Goal: Navigation & Orientation: Understand site structure

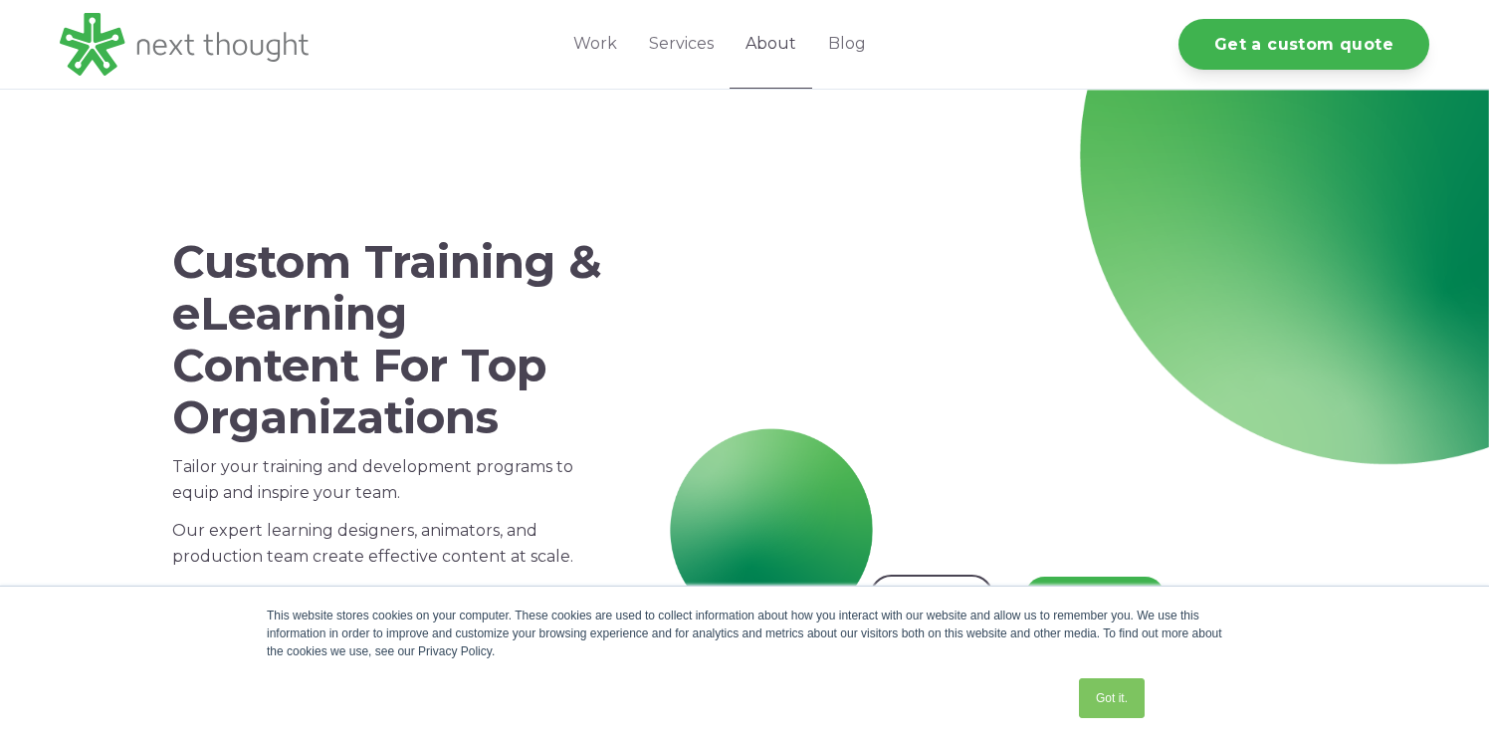
click at [769, 28] on link "About" at bounding box center [771, 44] width 83 height 89
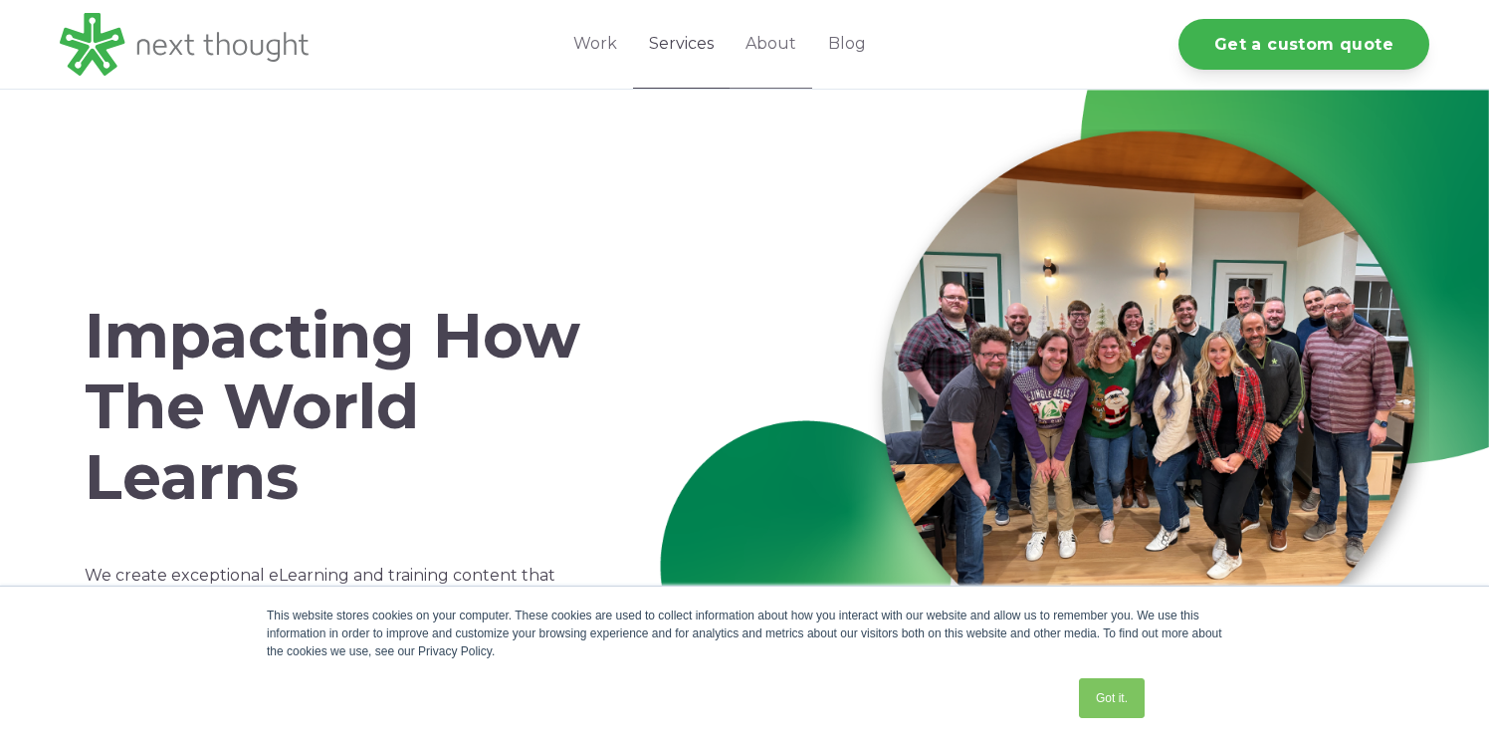
click at [686, 38] on link "Services" at bounding box center [681, 44] width 97 height 89
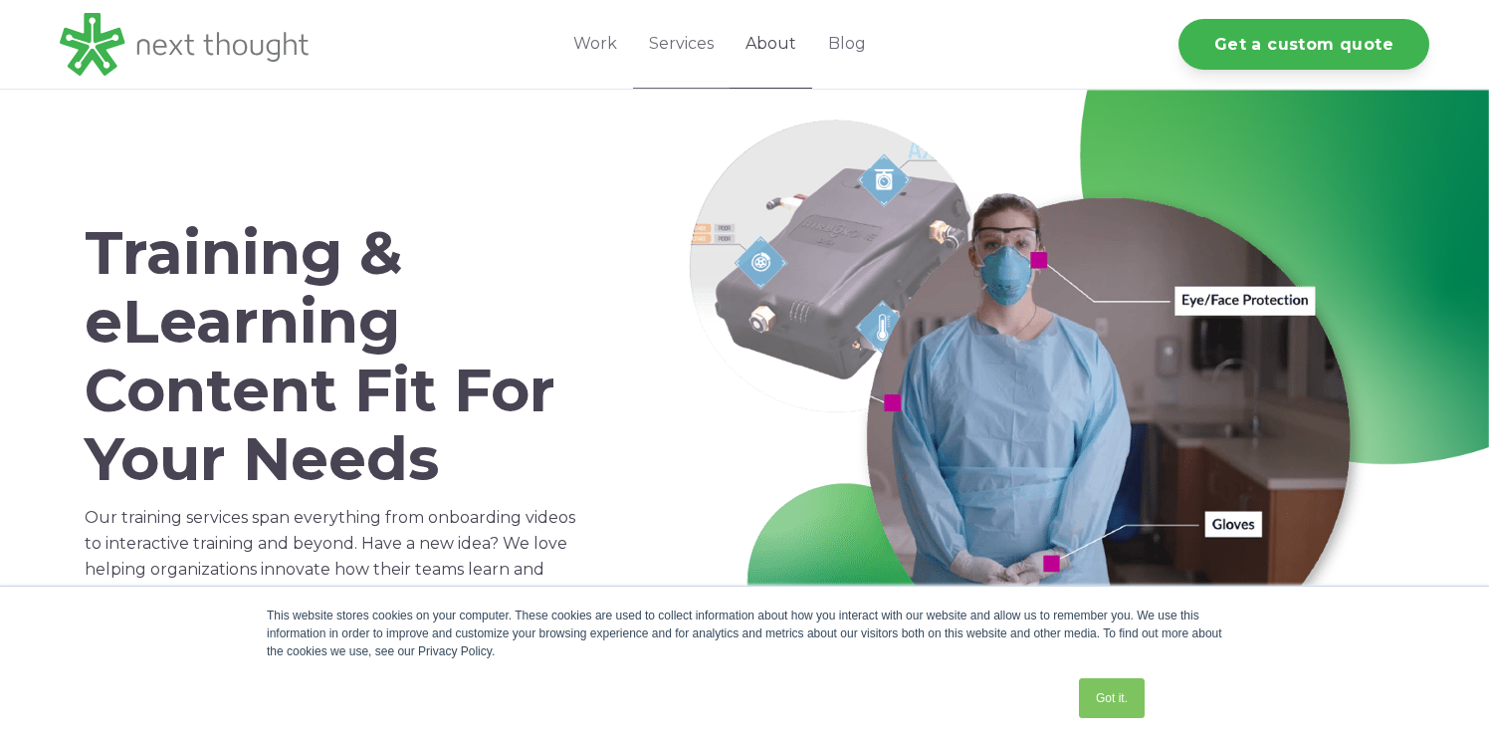
click at [763, 40] on link "About" at bounding box center [771, 44] width 83 height 89
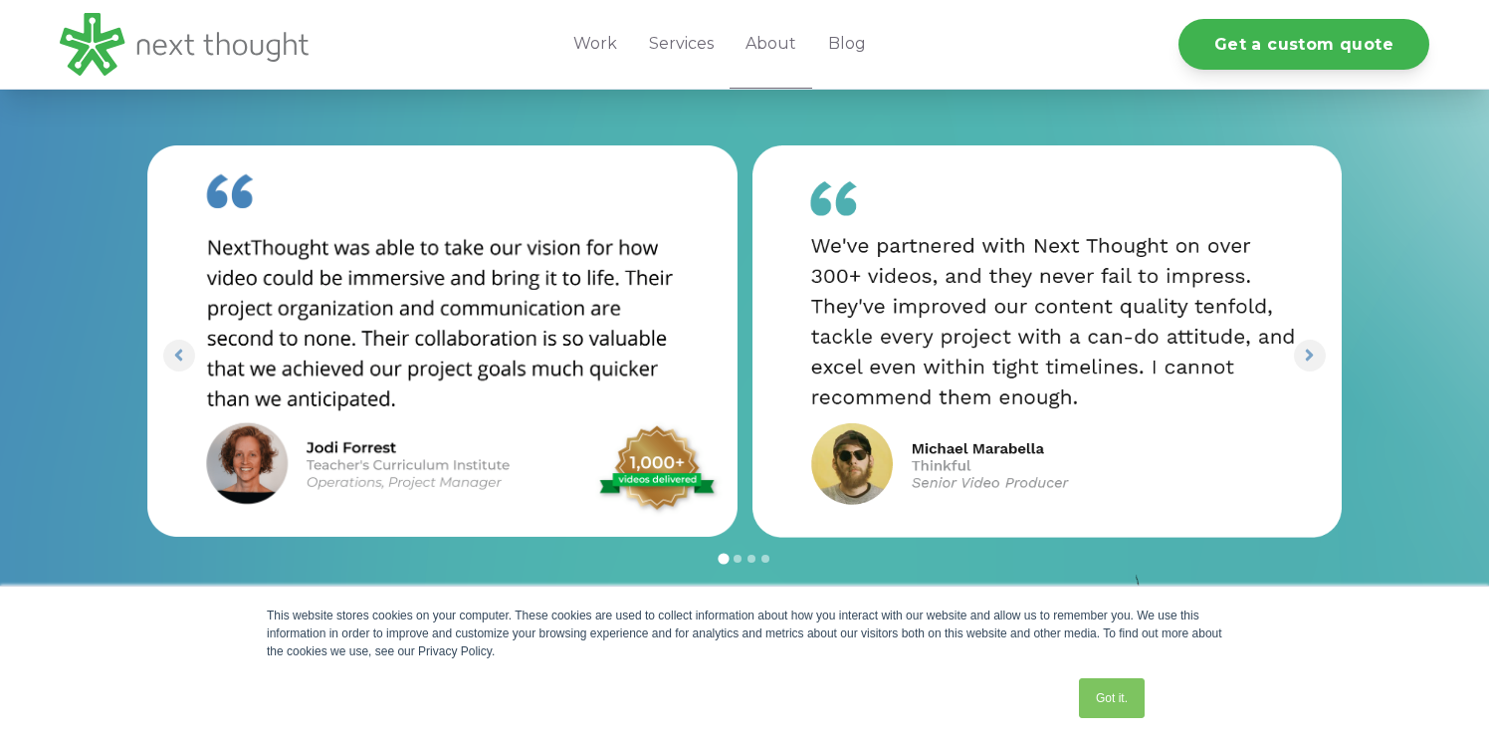
scroll to position [2497, 0]
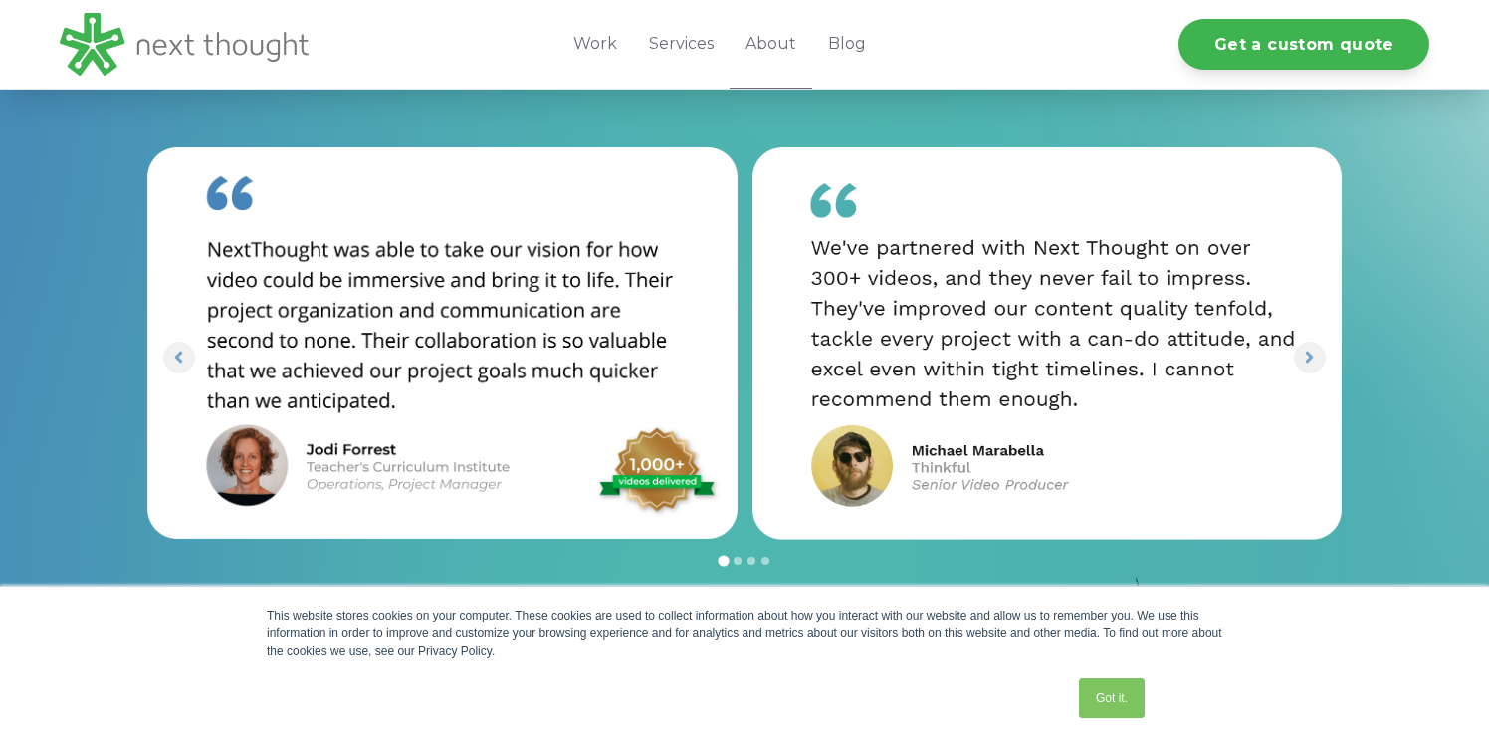
click at [1333, 338] on img "2 of 8" at bounding box center [1048, 343] width 590 height 392
click at [1311, 347] on icon "Next slide" at bounding box center [1309, 356] width 19 height 19
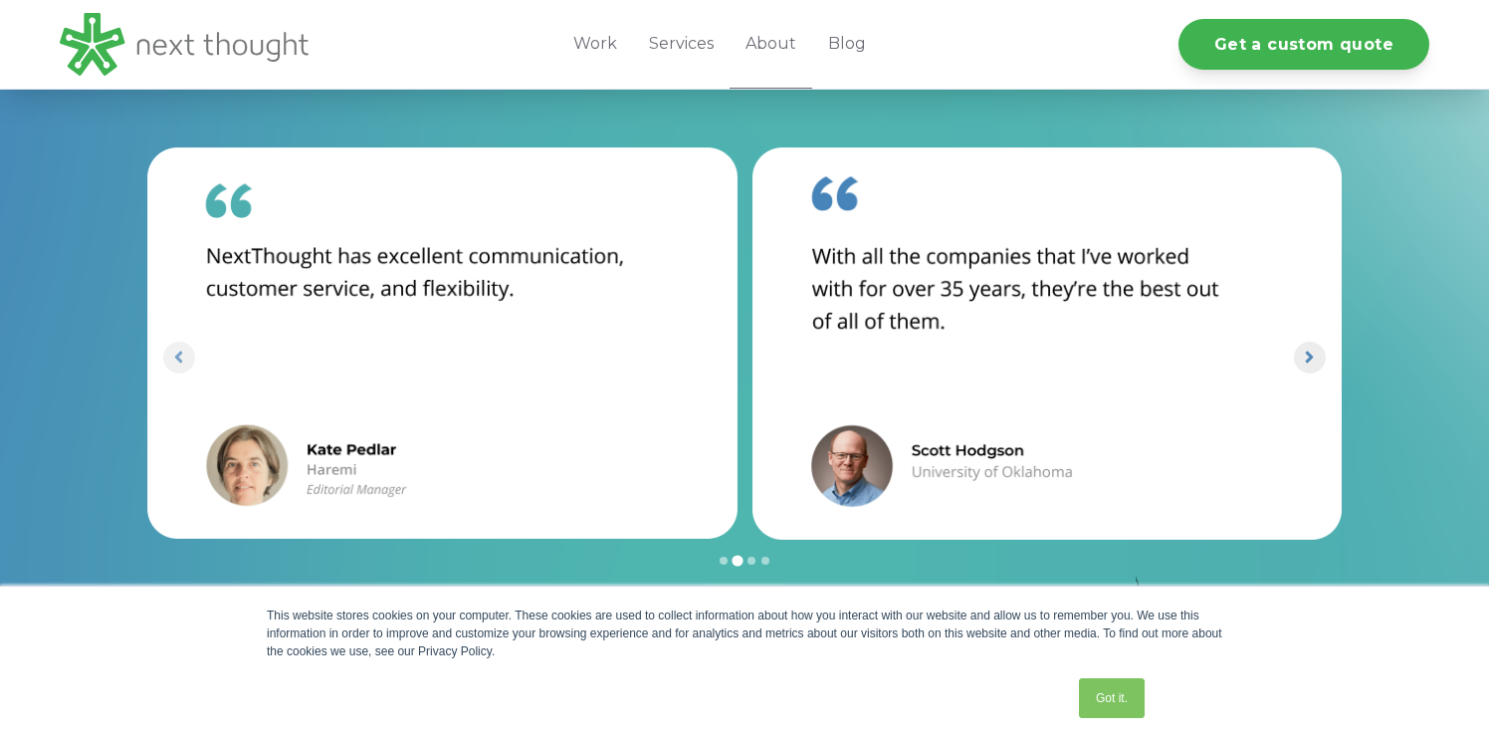
click at [1311, 347] on icon "Next slide" at bounding box center [1309, 356] width 19 height 19
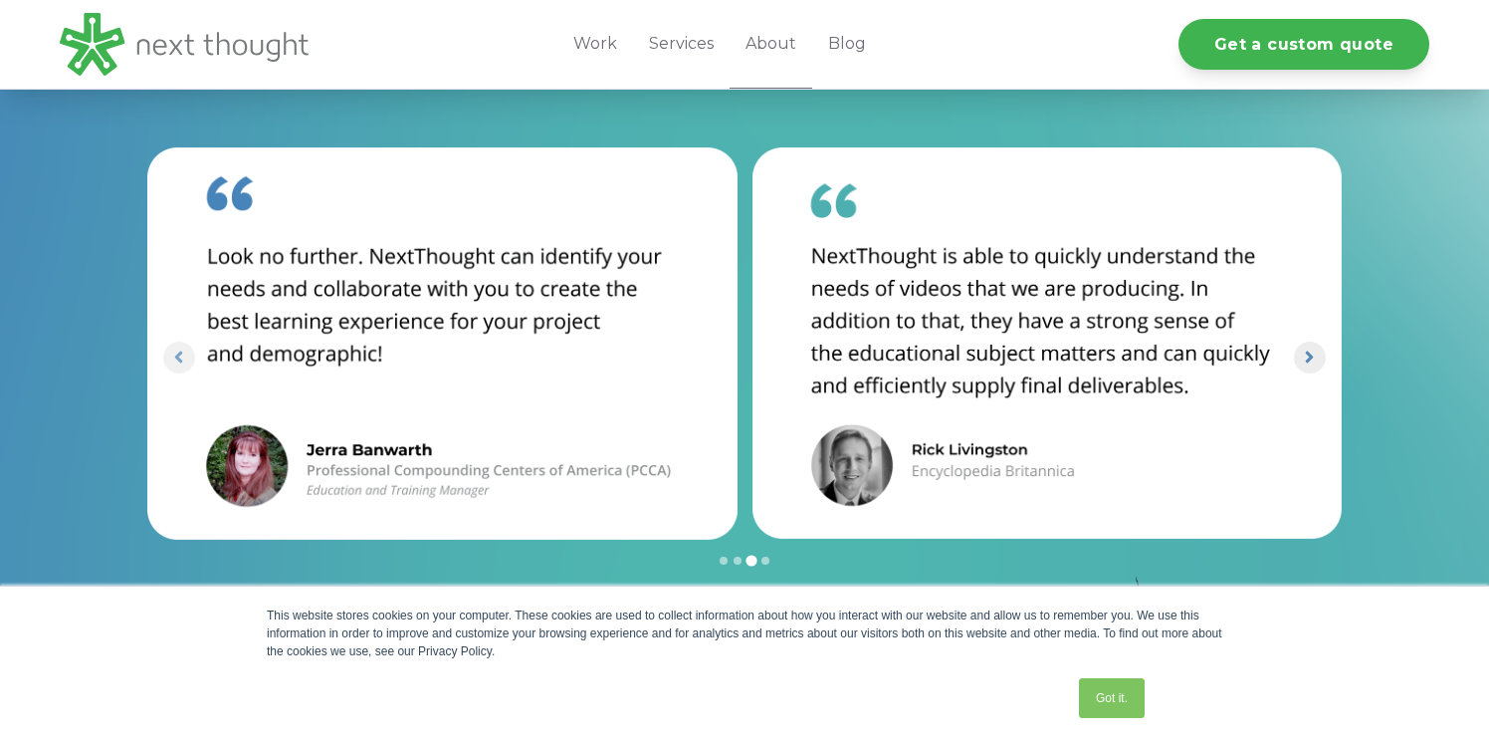
click at [1311, 347] on icon "Next slide" at bounding box center [1309, 356] width 19 height 19
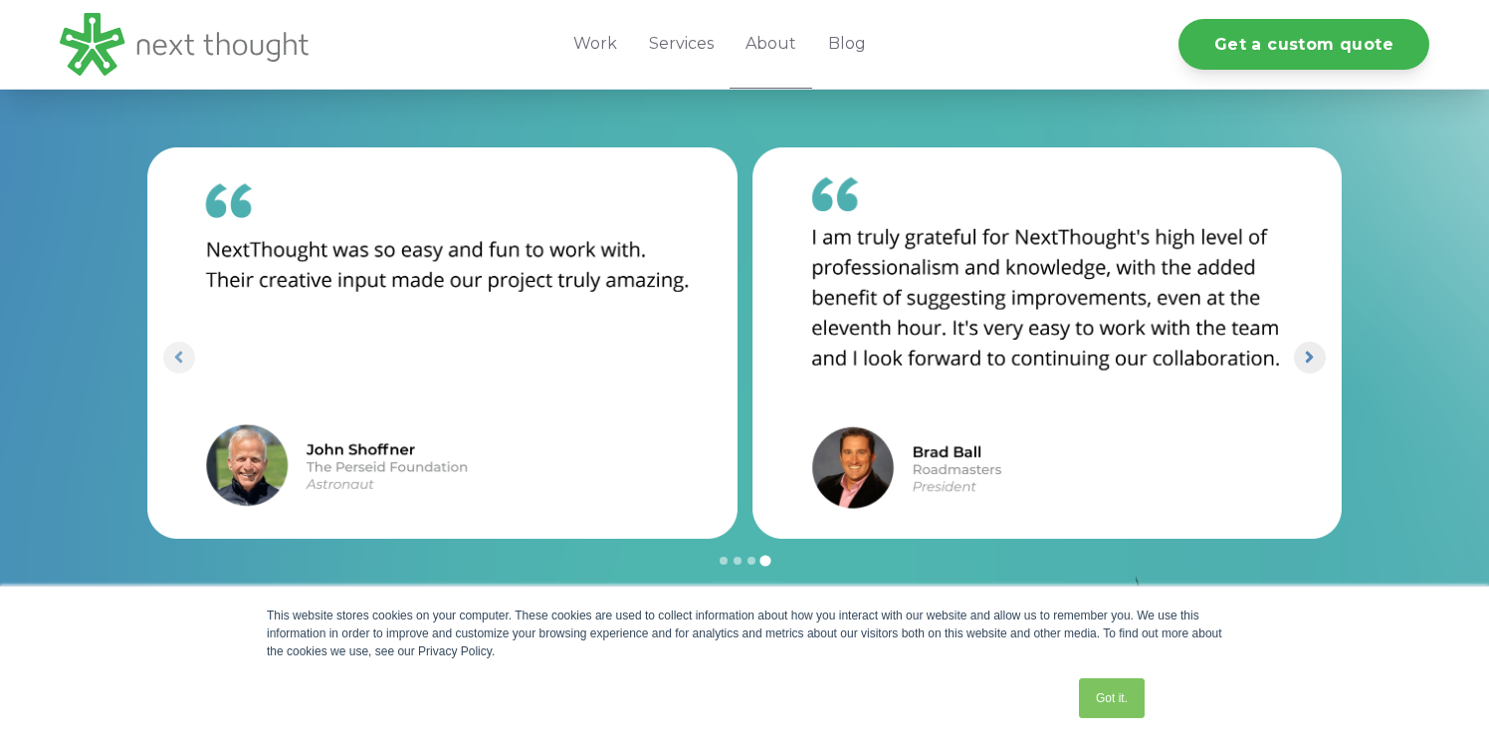
click at [1311, 347] on icon "Go to first slide" at bounding box center [1309, 356] width 19 height 19
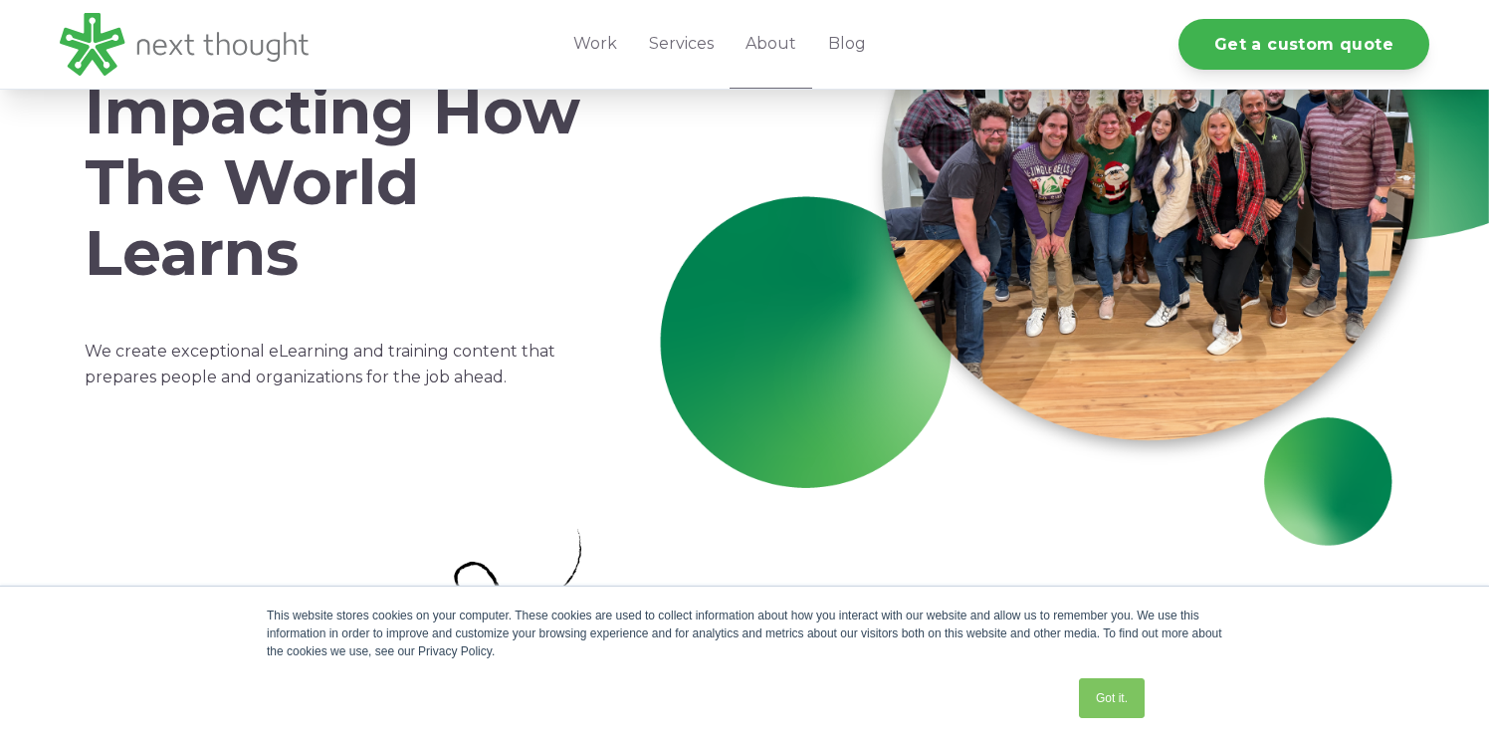
scroll to position [0, 0]
